Goal: Find specific page/section: Find specific page/section

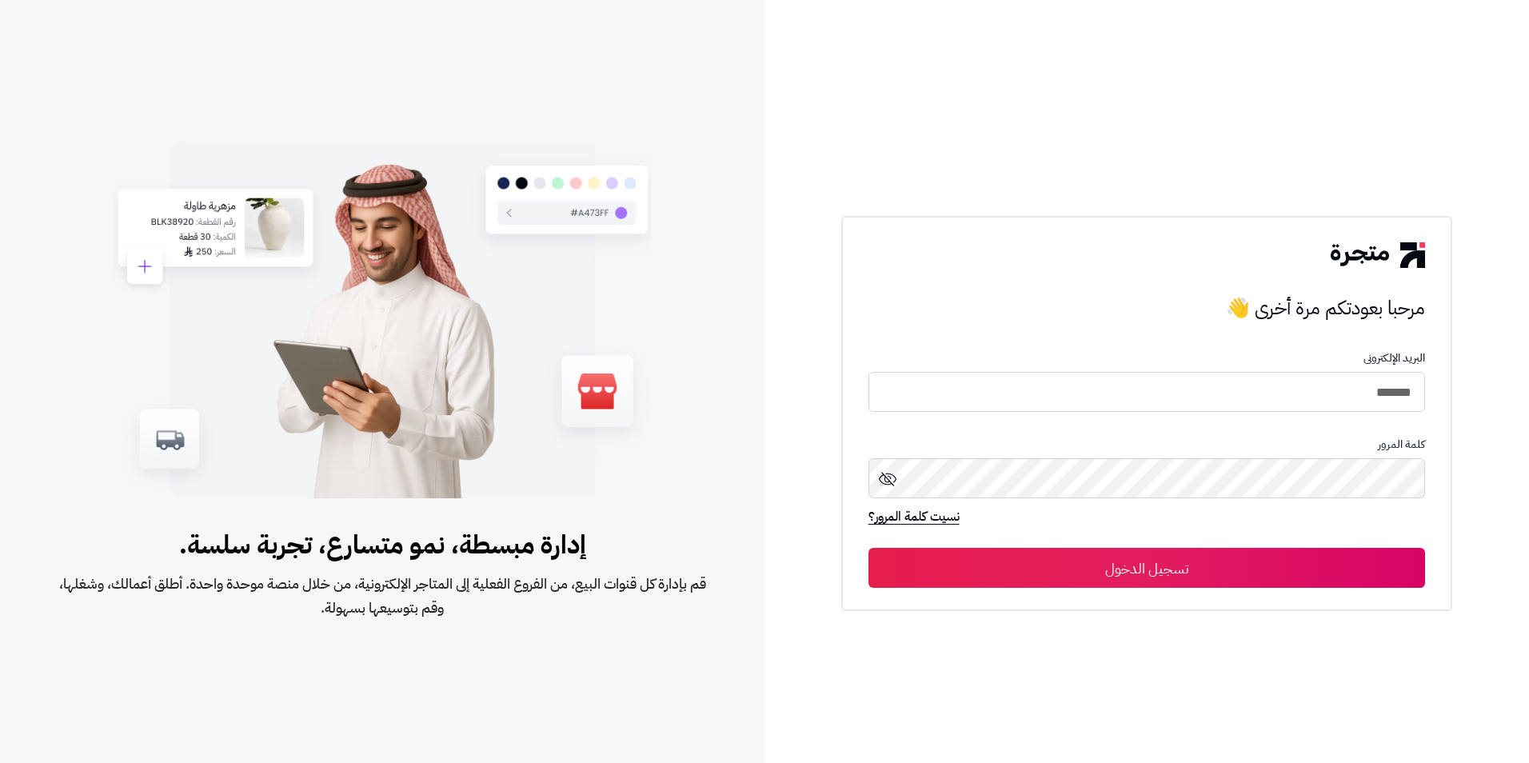
click at [1173, 577] on button "تسجيل الدخول" at bounding box center [1148, 568] width 558 height 40
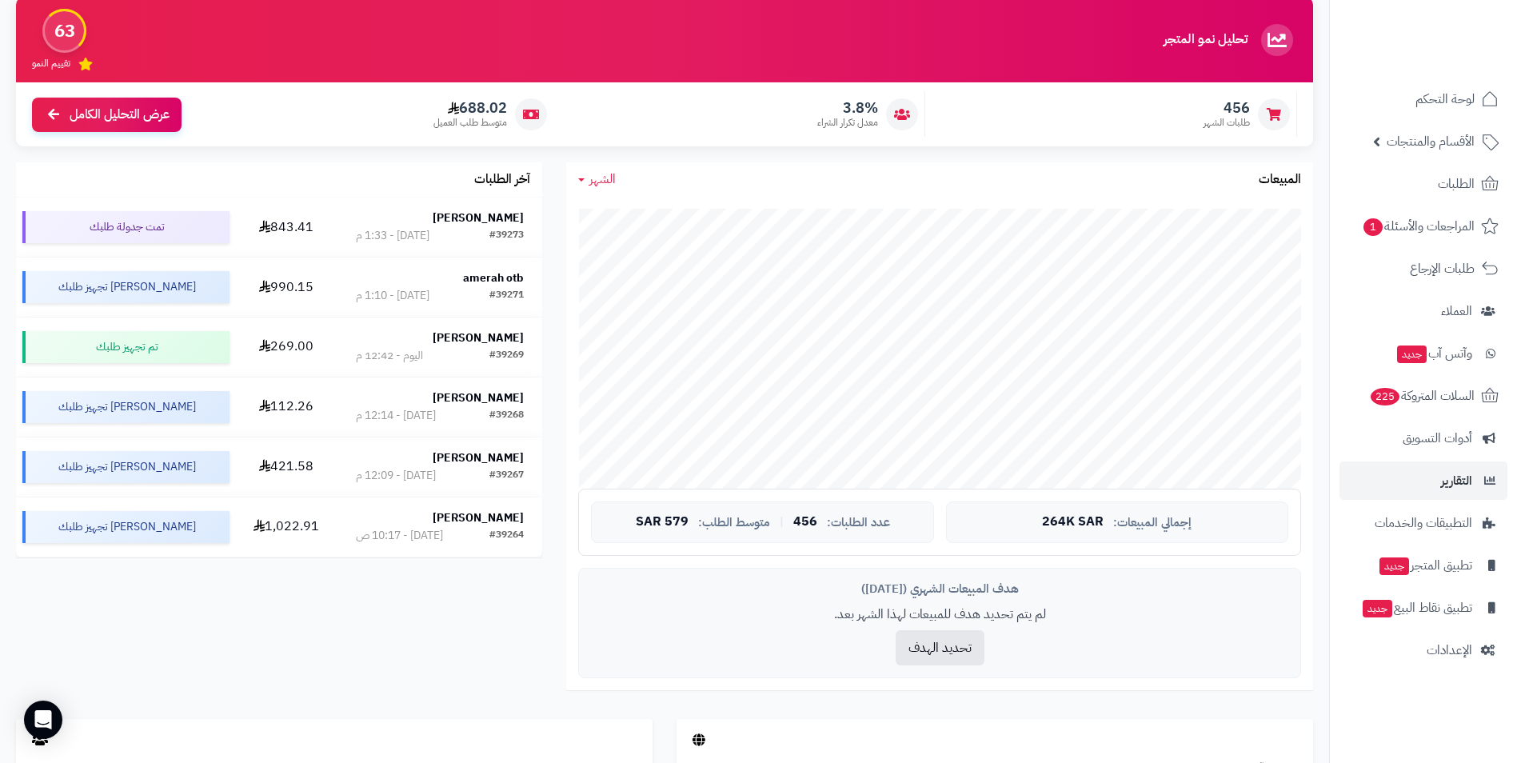
scroll to position [160, 0]
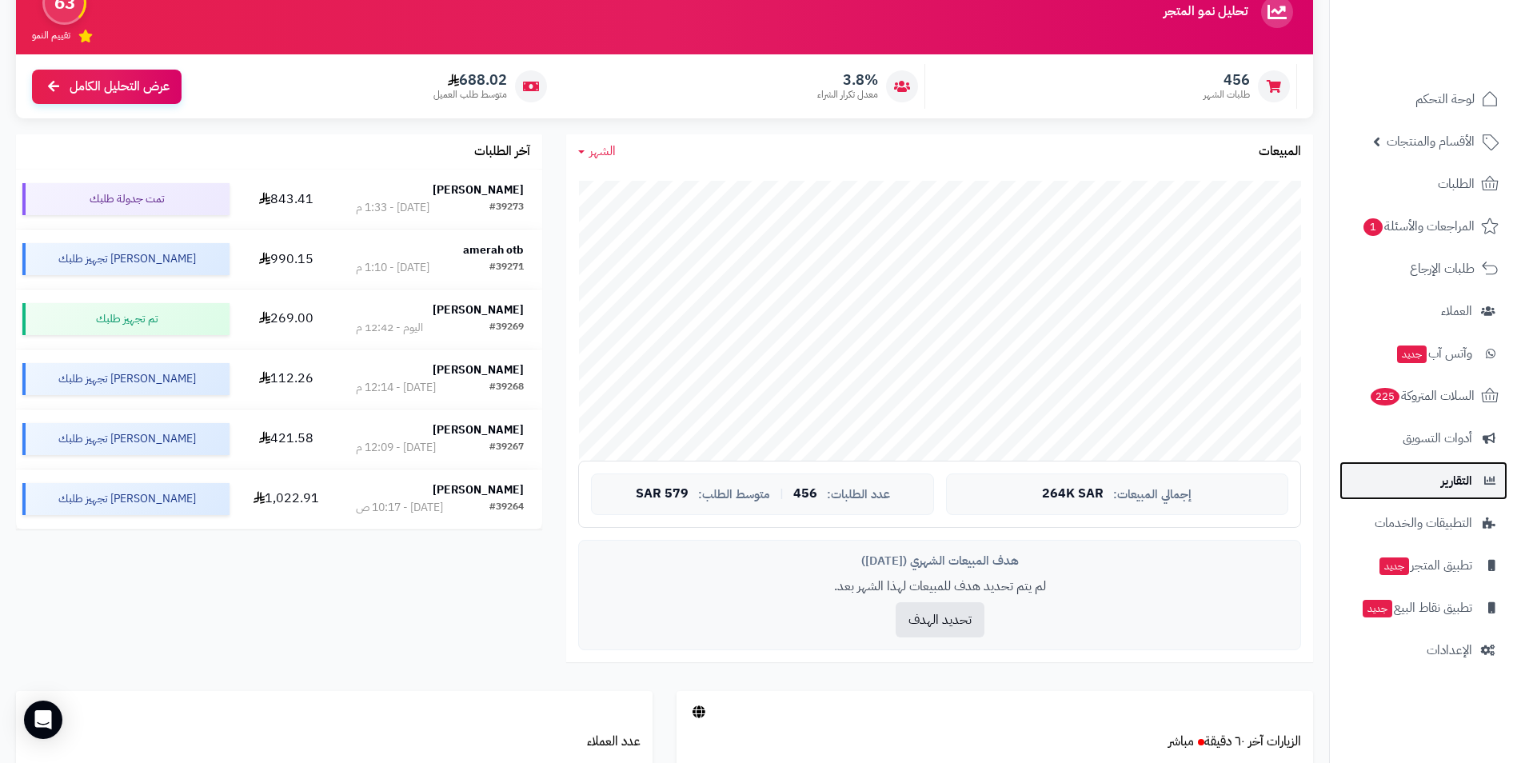
click at [1452, 484] on span "التقارير" at bounding box center [1456, 481] width 31 height 22
click at [1449, 487] on span "التقارير" at bounding box center [1456, 481] width 31 height 22
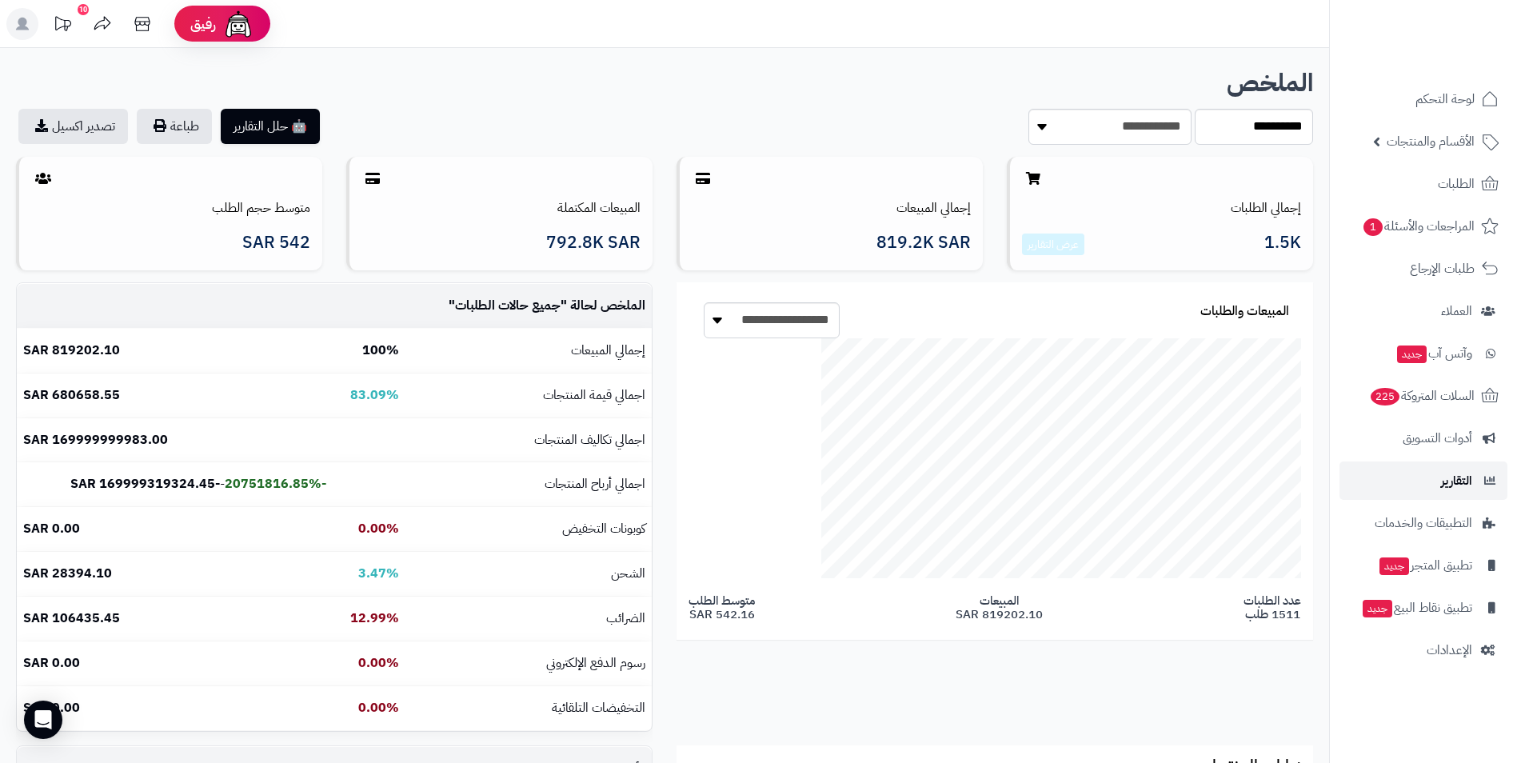
click at [1449, 487] on span "التقارير" at bounding box center [1456, 481] width 31 height 22
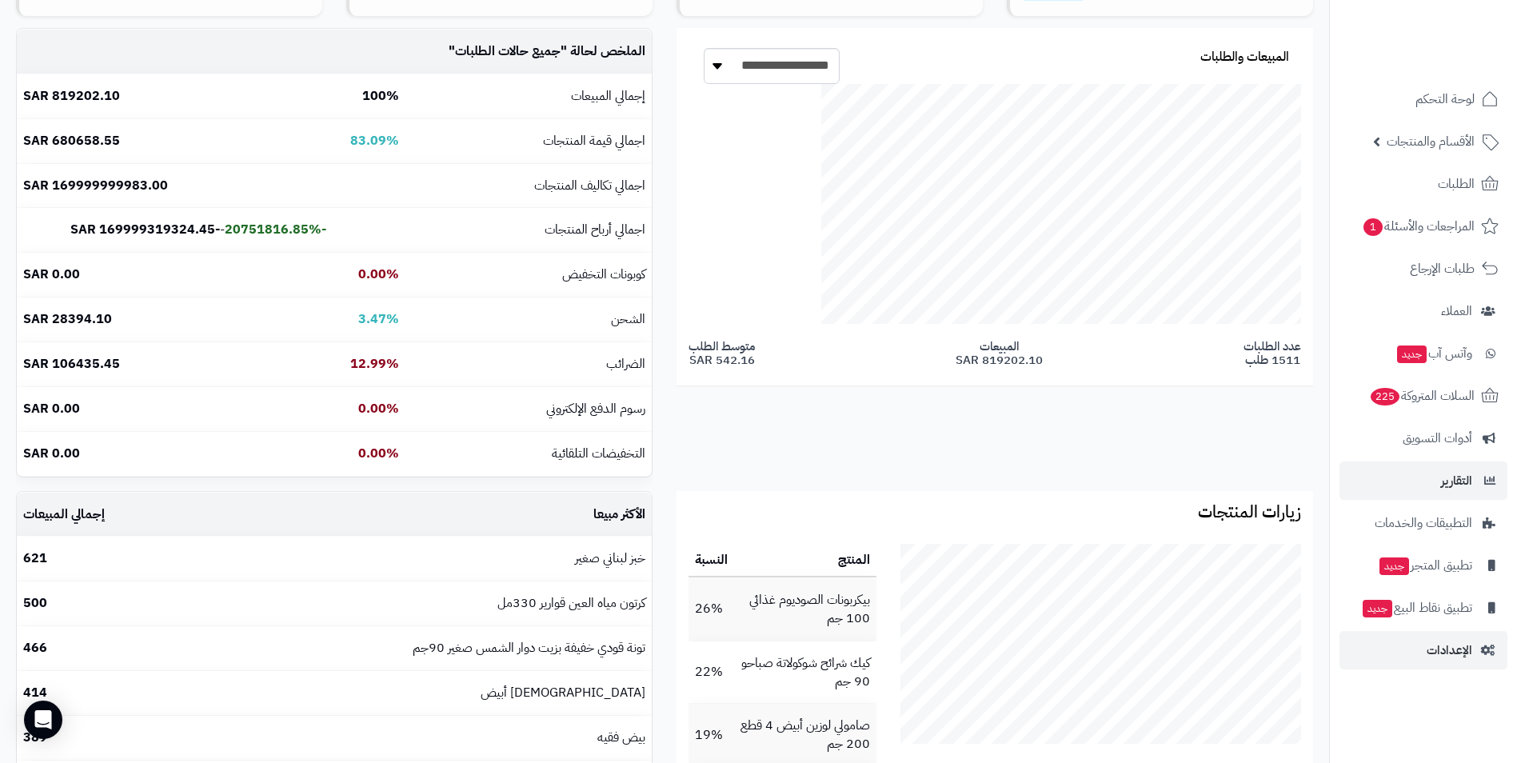
scroll to position [320, 0]
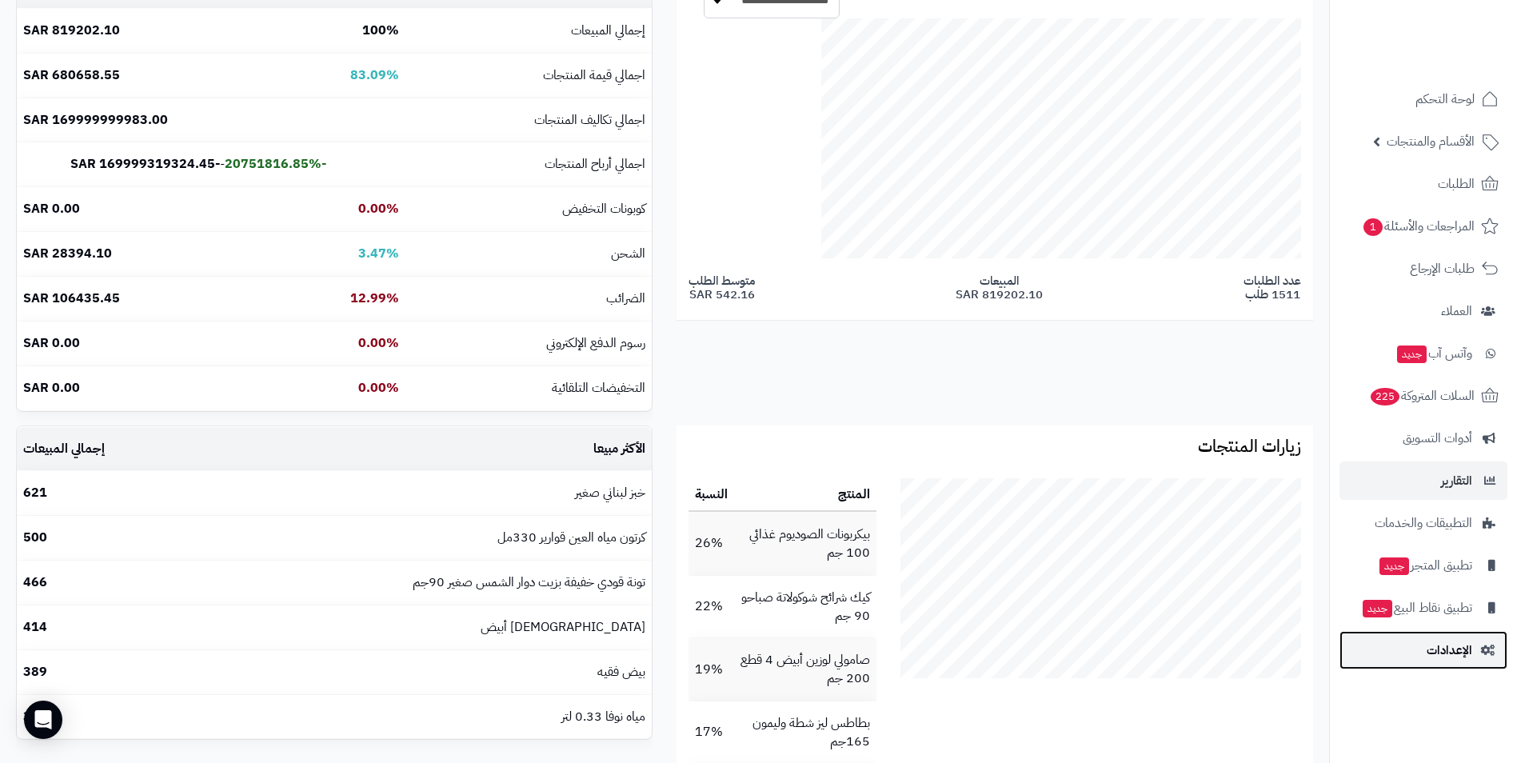
click at [1451, 644] on span "الإعدادات" at bounding box center [1450, 650] width 46 height 22
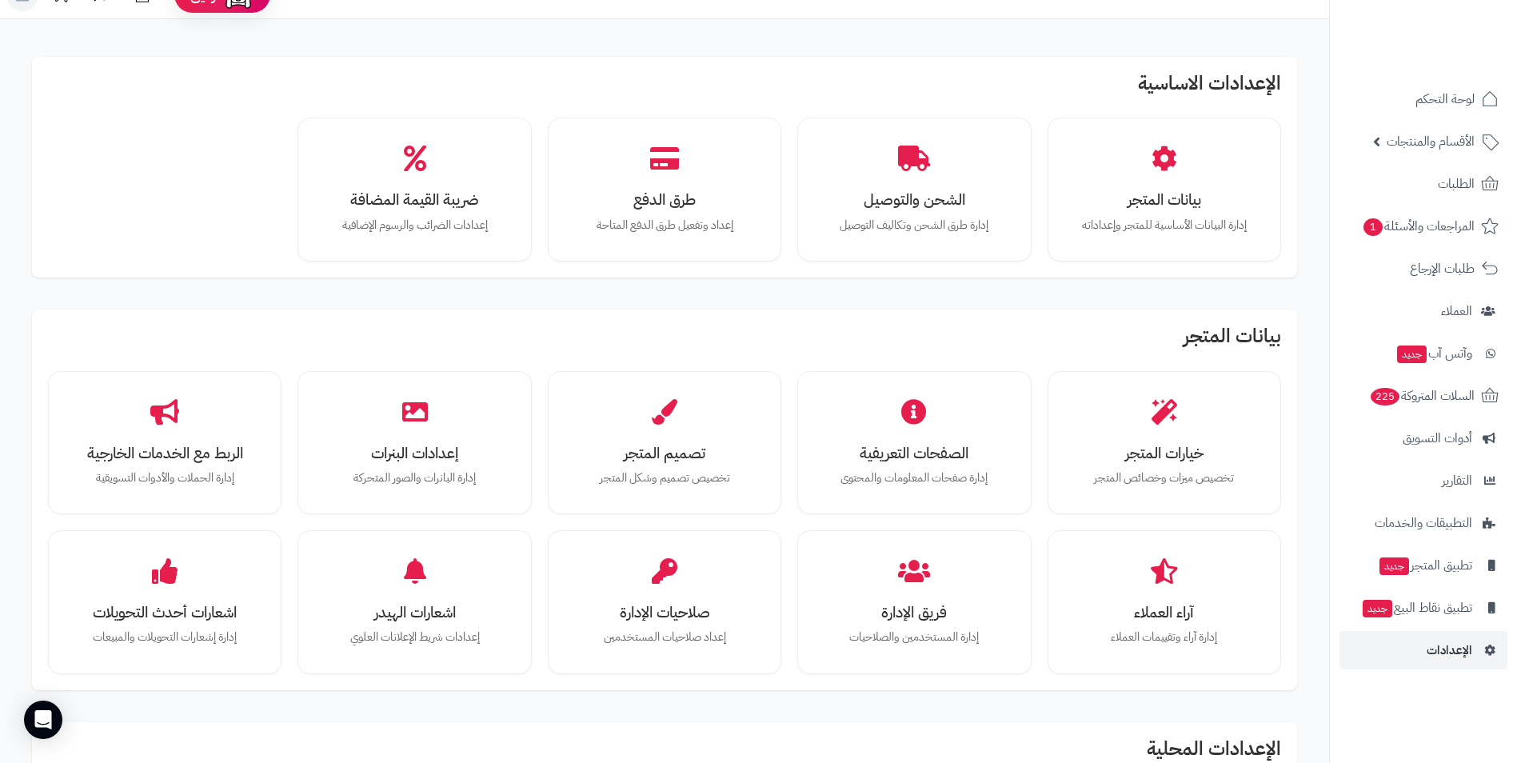
scroll to position [80, 0]
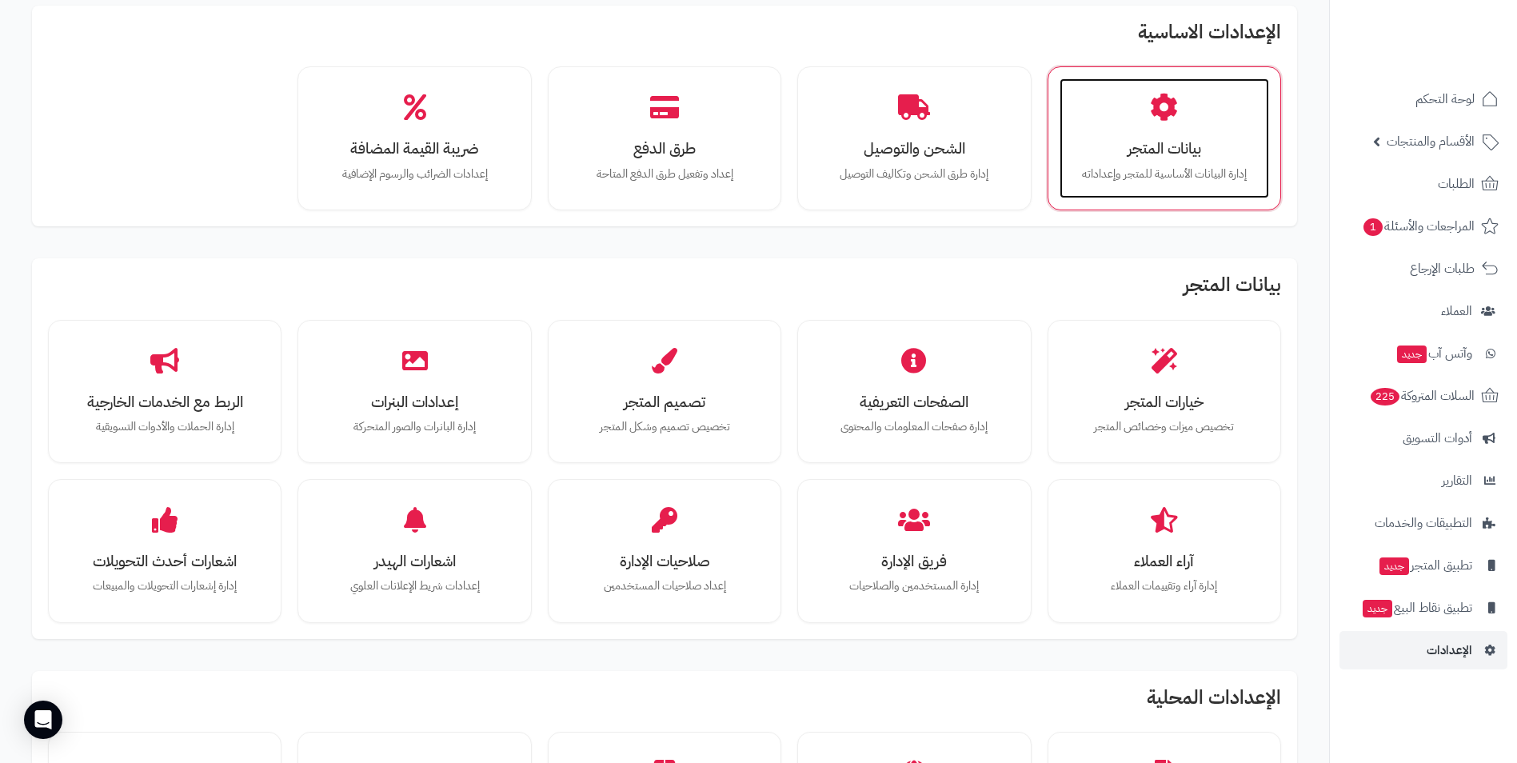
click at [1180, 131] on div "بيانات المتجر إدارة البيانات الأساسية للمتجر وإعداداته" at bounding box center [1165, 138] width 210 height 120
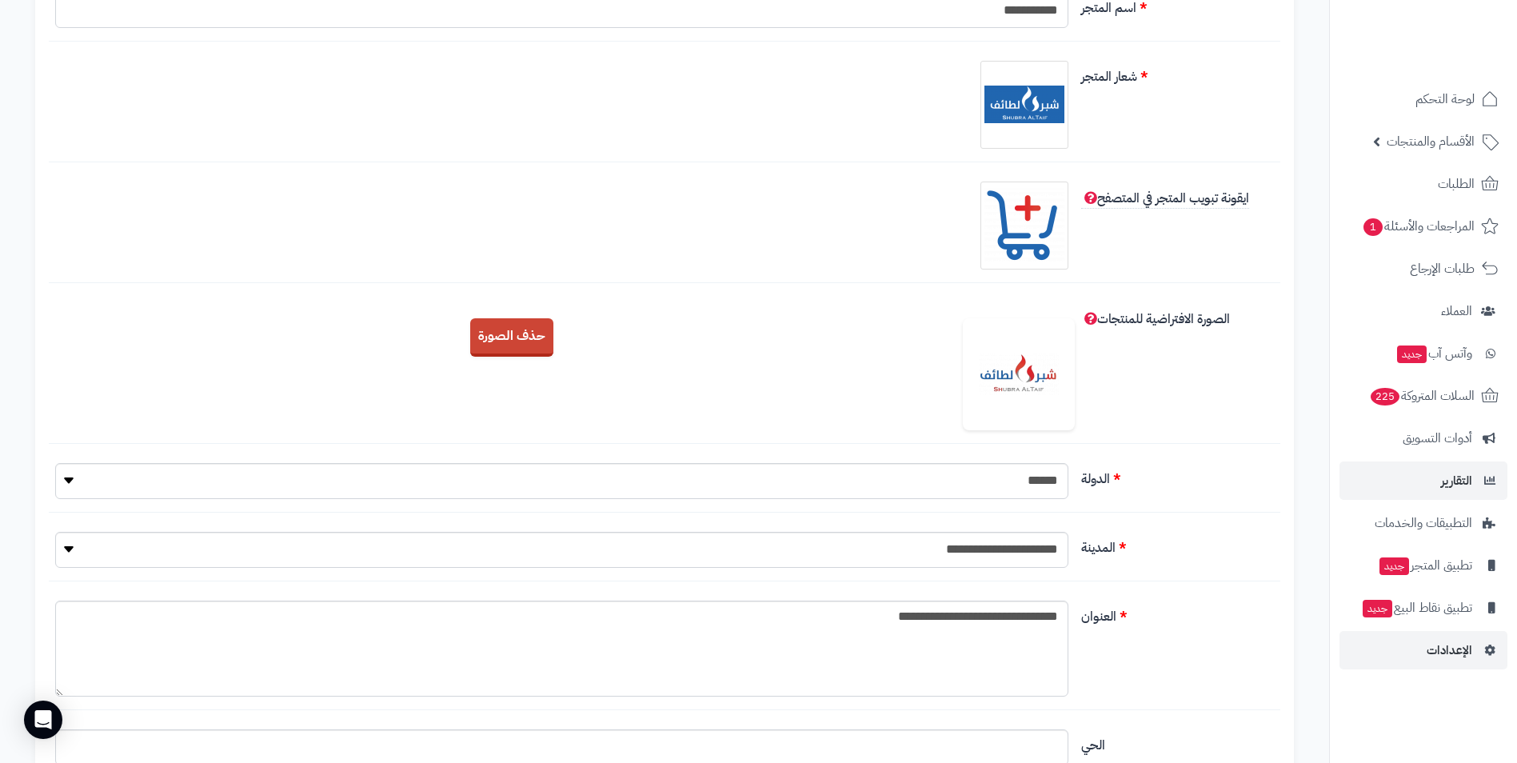
scroll to position [240, 0]
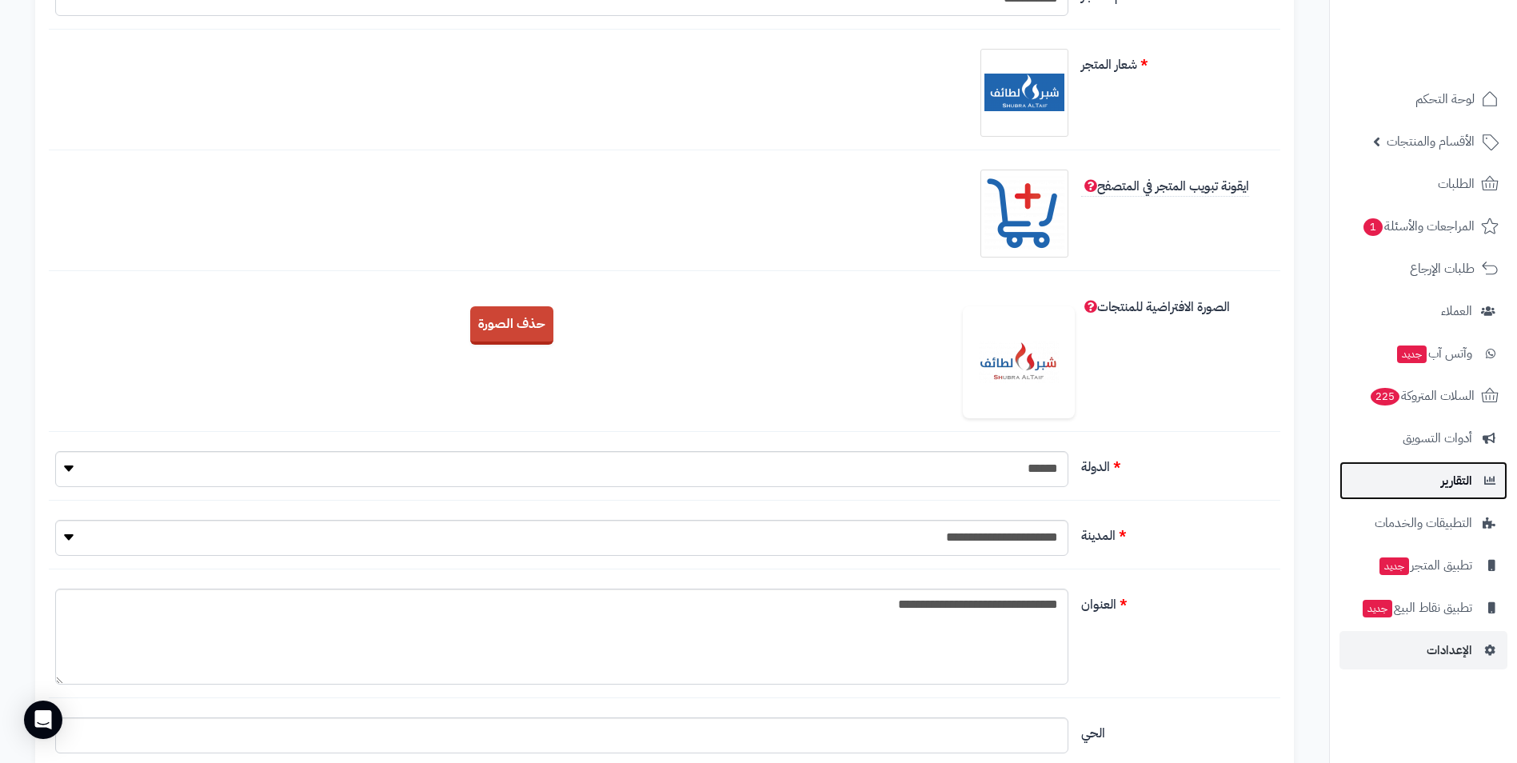
click at [1462, 488] on span "التقارير" at bounding box center [1456, 481] width 31 height 22
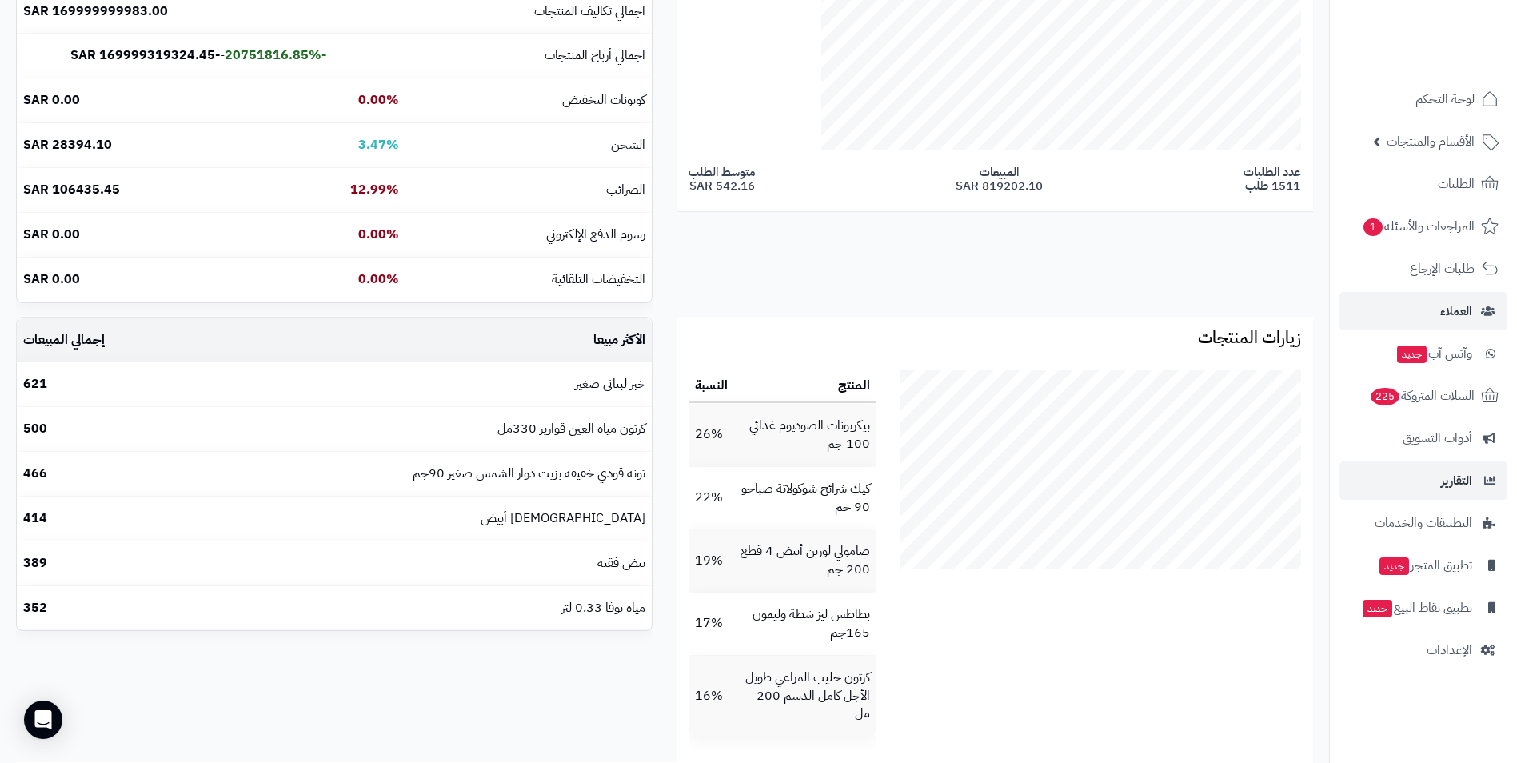
scroll to position [400, 0]
